Goal: Navigation & Orientation: Find specific page/section

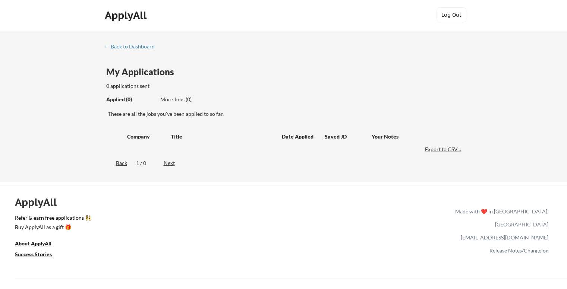
click at [186, 99] on div "More Jobs (0)" at bounding box center [187, 99] width 55 height 7
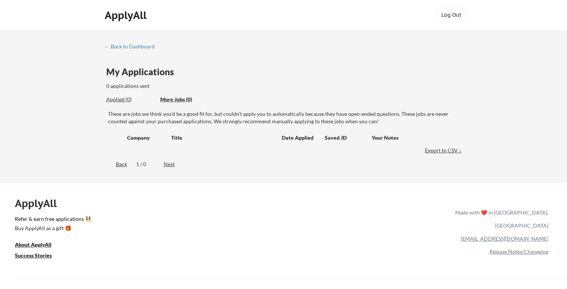
click at [489, 130] on div "← Back to Dashboard My Applications 0 applications sent Applied (0) More Jobs (…" at bounding box center [283, 107] width 567 height 154
click at [126, 99] on div "Applied (0)" at bounding box center [130, 99] width 48 height 7
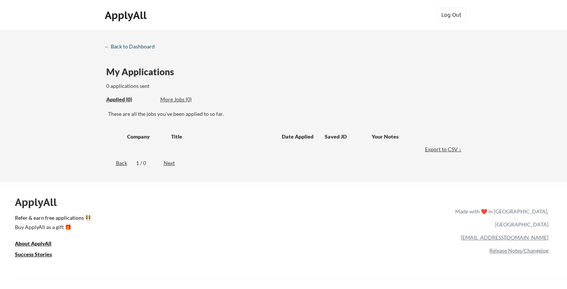
click at [139, 48] on div "← Back to Dashboard" at bounding box center [132, 46] width 56 height 5
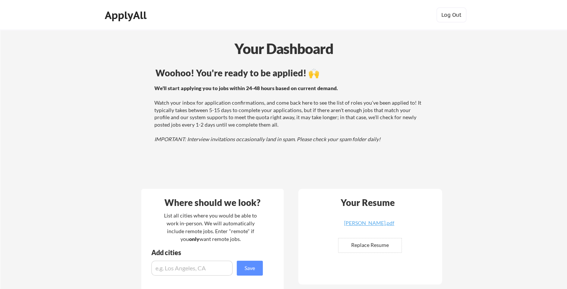
drag, startPoint x: 294, startPoint y: 3, endPoint x: 470, endPoint y: 189, distance: 255.7
